Goal: Information Seeking & Learning: Learn about a topic

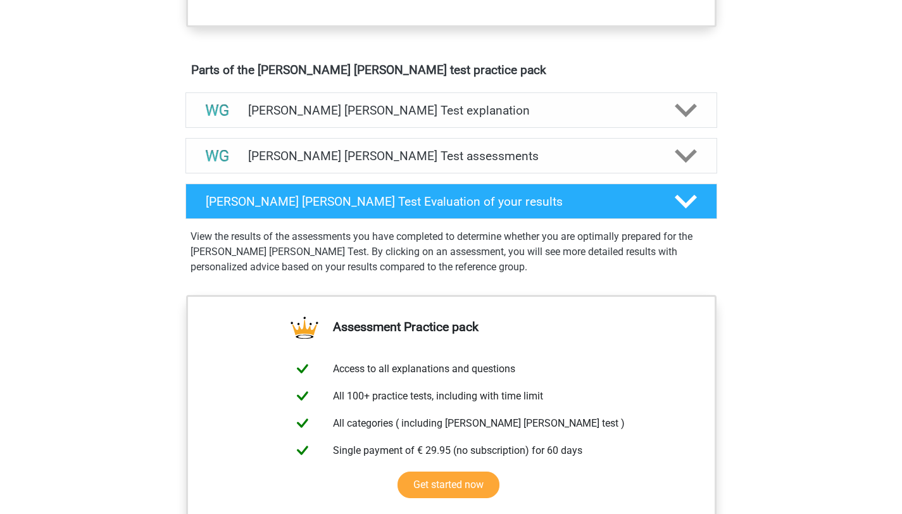
scroll to position [648, 0]
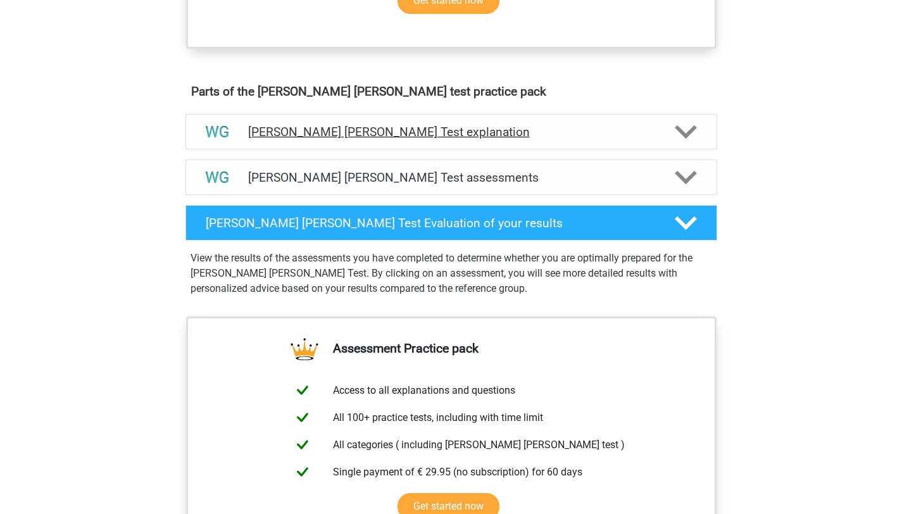
click at [686, 132] on icon at bounding box center [686, 132] width 22 height 22
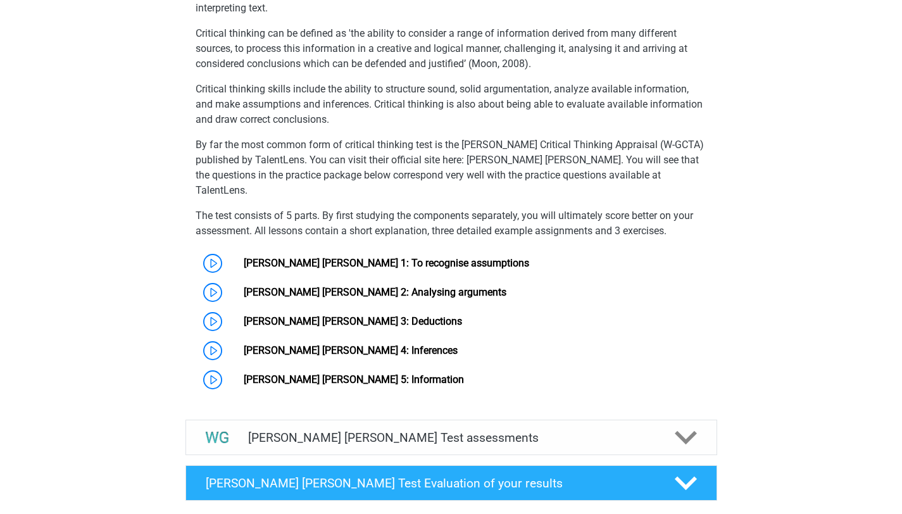
scroll to position [851, 0]
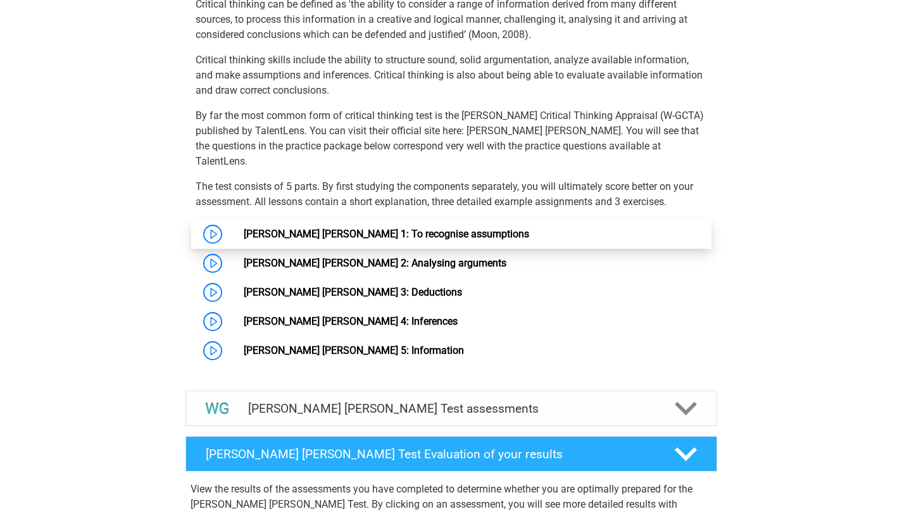
click at [417, 228] on link "[PERSON_NAME] [PERSON_NAME] 1: To recognise assumptions" at bounding box center [386, 234] width 285 height 12
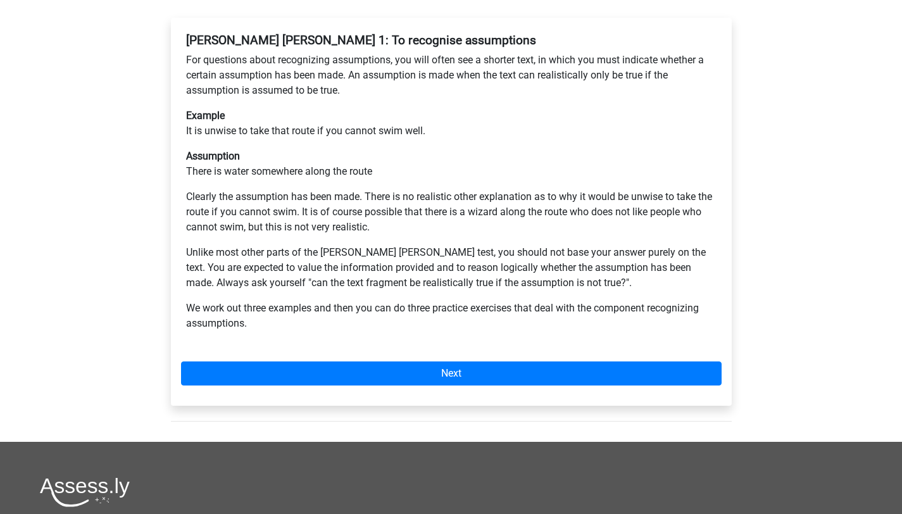
scroll to position [251, 0]
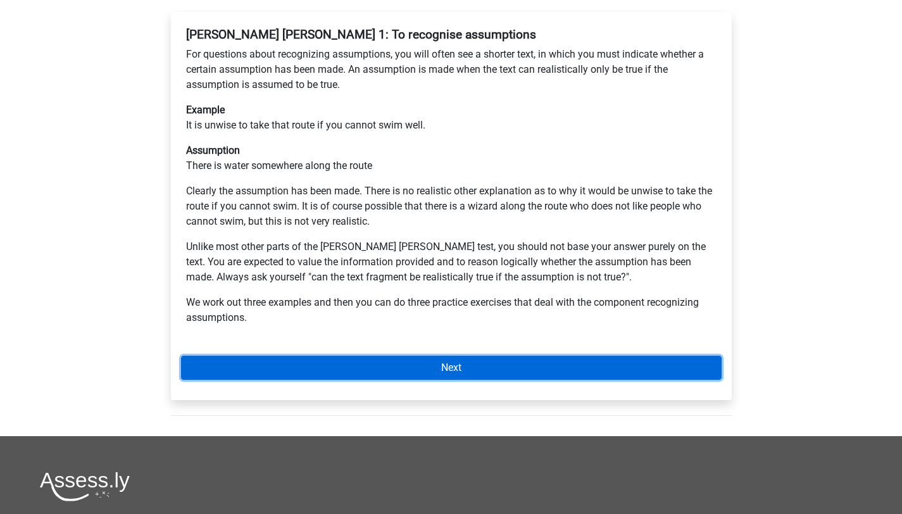
drag, startPoint x: 440, startPoint y: 321, endPoint x: 453, endPoint y: 315, distance: 14.2
click at [440, 356] on link "Next" at bounding box center [451, 368] width 541 height 24
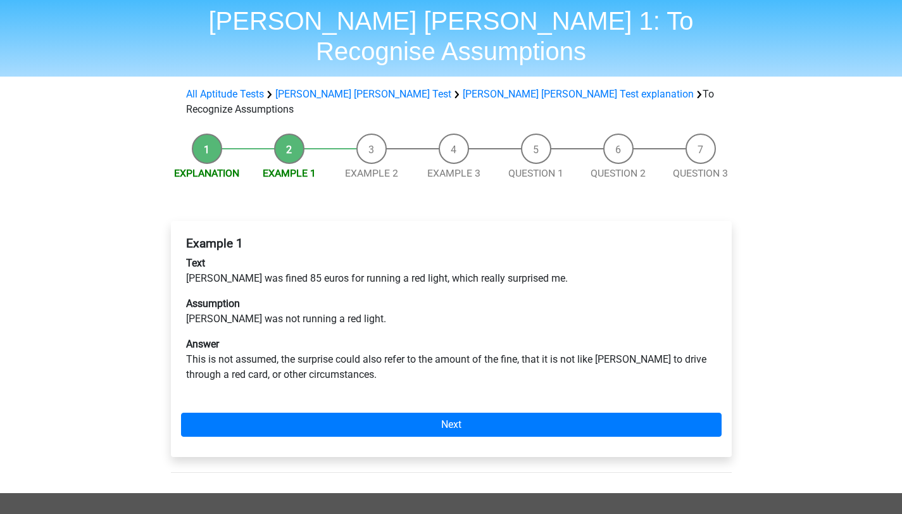
scroll to position [43, 0]
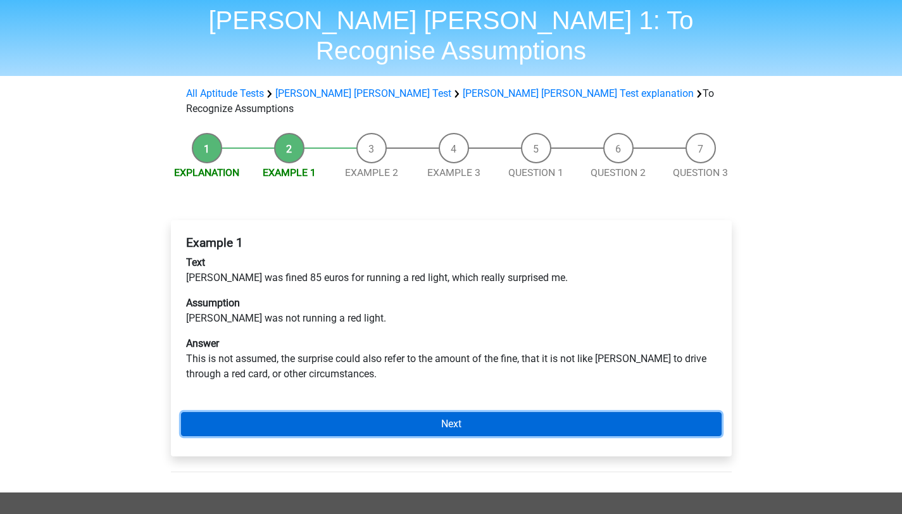
click at [439, 412] on link "Next" at bounding box center [451, 424] width 541 height 24
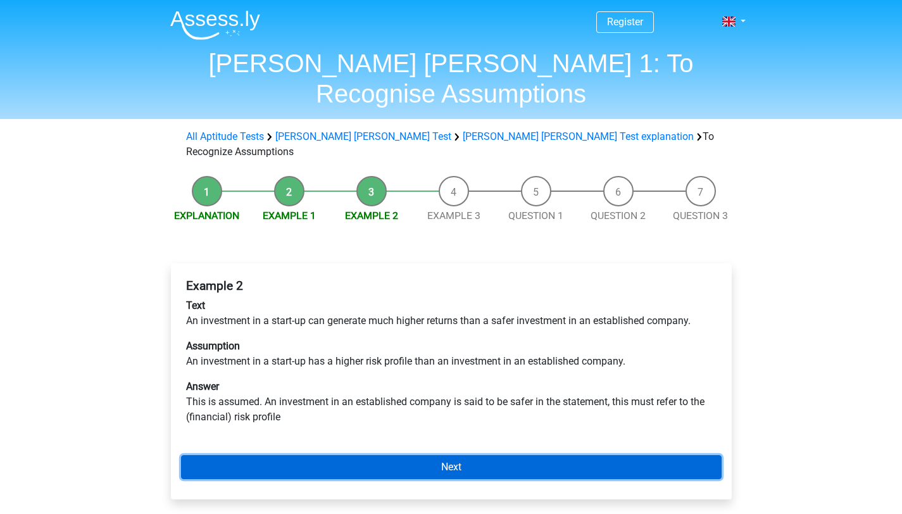
click at [461, 455] on link "Next" at bounding box center [451, 467] width 541 height 24
